Goal: Task Accomplishment & Management: Use online tool/utility

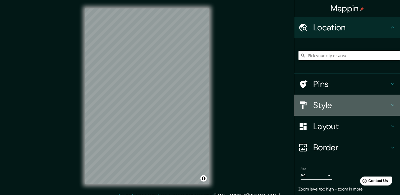
click at [350, 102] on h4 "Style" at bounding box center [352, 105] width 76 height 11
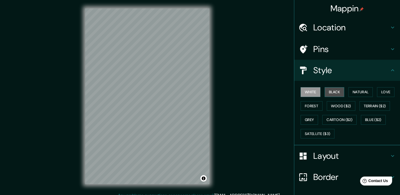
click at [330, 88] on button "Black" at bounding box center [335, 92] width 20 height 10
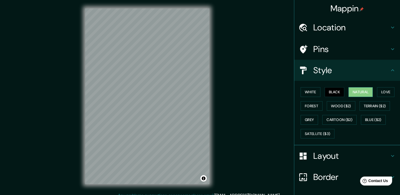
click at [358, 91] on button "Natural" at bounding box center [361, 92] width 24 height 10
click at [387, 90] on button "Love" at bounding box center [385, 92] width 17 height 10
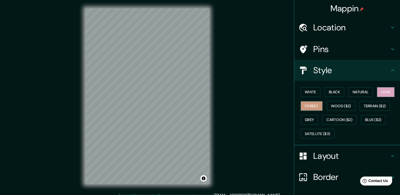
click at [313, 105] on button "Forest" at bounding box center [312, 106] width 22 height 10
click at [309, 123] on button "Grey" at bounding box center [309, 120] width 17 height 10
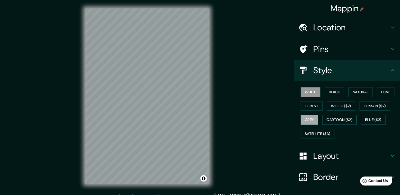
click at [309, 92] on button "White" at bounding box center [311, 92] width 20 height 10
click at [336, 92] on button "Black" at bounding box center [335, 92] width 20 height 10
click at [349, 153] on h4 "Layout" at bounding box center [352, 156] width 76 height 11
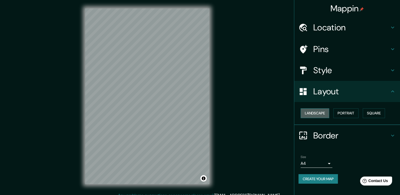
click at [318, 112] on button "Landscape" at bounding box center [315, 113] width 29 height 10
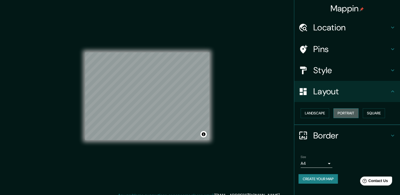
click at [337, 112] on button "Portrait" at bounding box center [346, 113] width 25 height 10
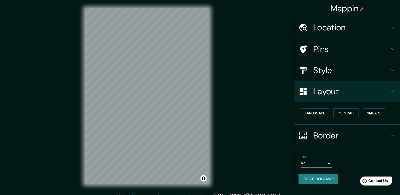
click at [352, 52] on h4 "Pins" at bounding box center [352, 49] width 76 height 11
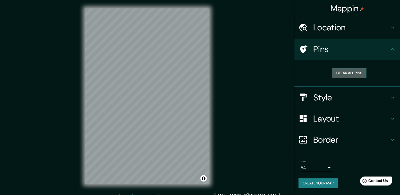
click at [354, 71] on button "Clear all pins" at bounding box center [349, 73] width 34 height 10
click at [365, 93] on h4 "Style" at bounding box center [352, 97] width 76 height 11
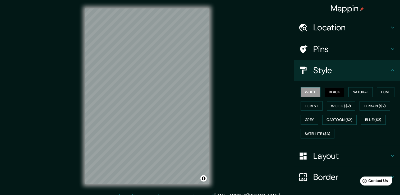
click at [306, 93] on button "White" at bounding box center [311, 92] width 20 height 10
click at [325, 91] on button "Black" at bounding box center [335, 92] width 20 height 10
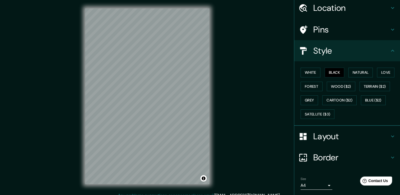
scroll to position [36, 0]
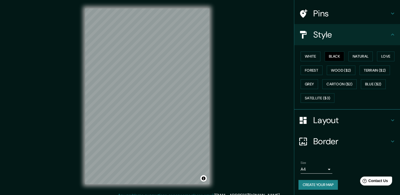
click at [309, 186] on button "Create your map" at bounding box center [318, 185] width 39 height 10
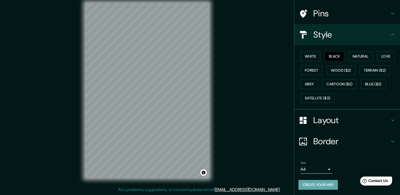
click at [316, 183] on button "Create your map" at bounding box center [318, 185] width 39 height 10
click at [331, 56] on button "Black" at bounding box center [335, 57] width 20 height 10
click at [314, 57] on button "White" at bounding box center [311, 57] width 20 height 10
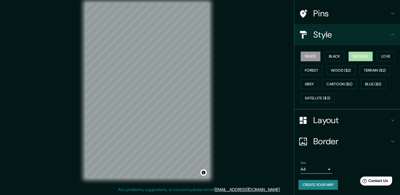
click at [353, 57] on button "Natural" at bounding box center [361, 57] width 24 height 10
click at [304, 71] on button "Forest" at bounding box center [312, 71] width 22 height 10
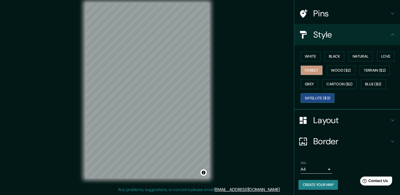
click at [310, 98] on button "Satellite ($3)" at bounding box center [318, 98] width 34 height 10
click at [370, 82] on button "Blue ($2)" at bounding box center [373, 84] width 25 height 10
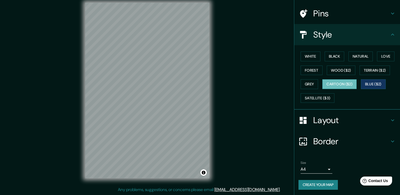
click at [350, 82] on button "Cartoon ($2)" at bounding box center [340, 84] width 34 height 10
click at [308, 82] on button "Grey" at bounding box center [309, 84] width 17 height 10
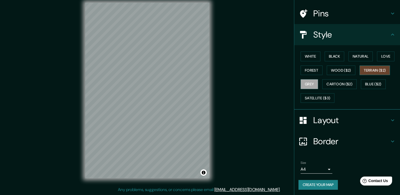
click at [381, 73] on button "Terrain ($2)" at bounding box center [375, 71] width 31 height 10
click at [344, 71] on button "Wood ($2)" at bounding box center [341, 71] width 29 height 10
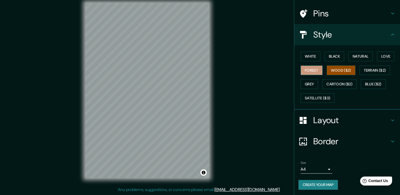
click at [314, 71] on button "Forest" at bounding box center [312, 71] width 22 height 10
click at [311, 56] on button "White" at bounding box center [311, 57] width 20 height 10
